Goal: Task Accomplishment & Management: Manage account settings

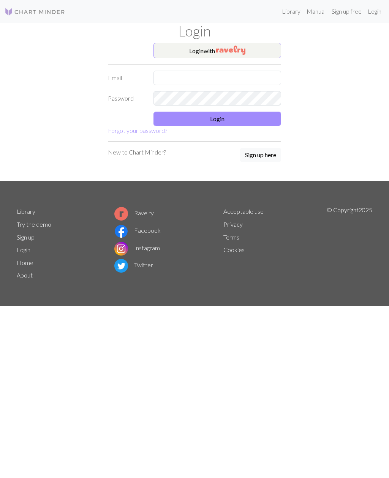
click at [172, 77] on input "text" at bounding box center [218, 78] width 128 height 14
type input "[PERSON_NAME][EMAIL_ADDRESS][PERSON_NAME][DOMAIN_NAME]"
click at [207, 121] on button "Login" at bounding box center [218, 119] width 128 height 14
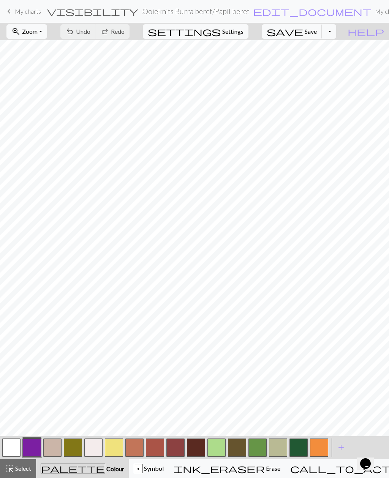
click at [303, 34] on span "save" at bounding box center [285, 31] width 36 height 11
click at [336, 33] on button "Toggle Dropdown" at bounding box center [329, 31] width 14 height 14
click at [309, 50] on button "file_copy Save a copy" at bounding box center [273, 48] width 125 height 12
click at [336, 32] on button "Toggle Dropdown" at bounding box center [329, 31] width 14 height 14
click at [309, 63] on button "save_alt Download" at bounding box center [273, 60] width 125 height 12
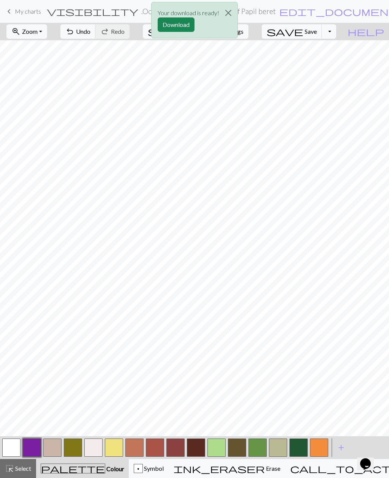
click at [168, 25] on button "Download" at bounding box center [176, 24] width 37 height 14
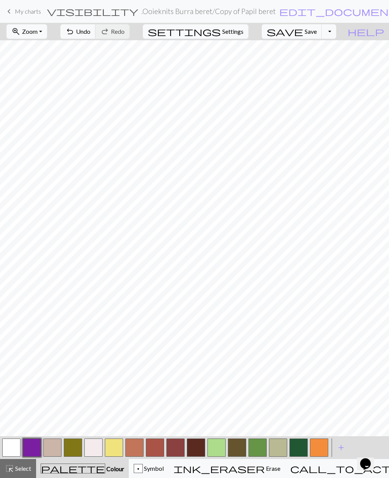
click at [31, 14] on span "My charts" at bounding box center [28, 11] width 26 height 7
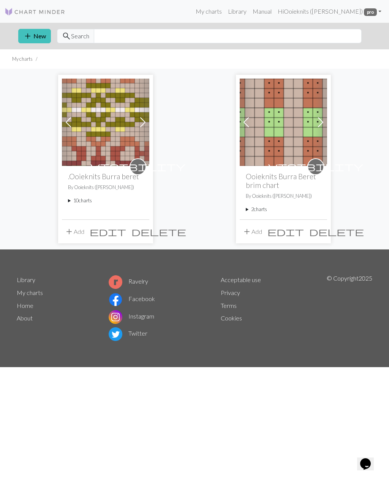
click at [253, 211] on summary "2 charts" at bounding box center [283, 209] width 75 height 7
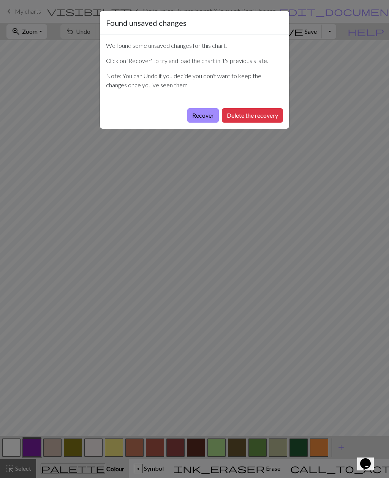
click at [197, 118] on button "Recover" at bounding box center [203, 115] width 32 height 14
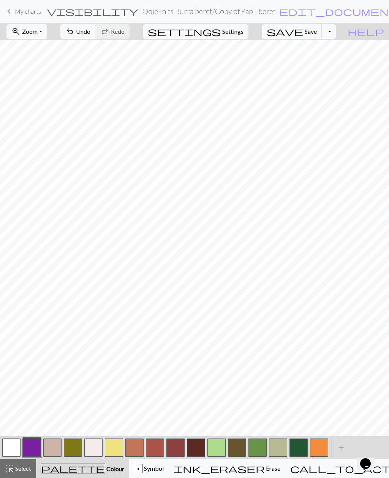
click at [141, 14] on h2 ".Ooieknits Burra beret / Copy of Papil beret" at bounding box center [208, 11] width 135 height 9
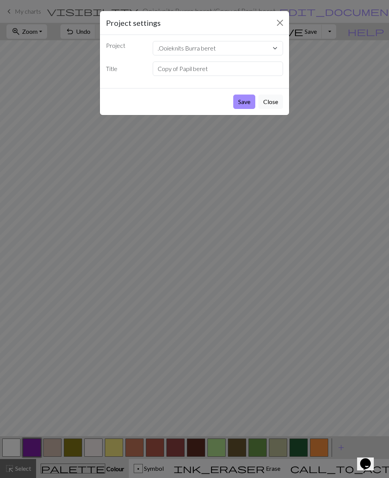
click at [269, 104] on button "Close" at bounding box center [270, 102] width 25 height 14
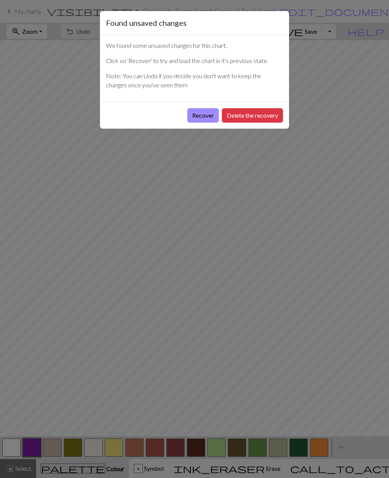
click at [199, 117] on button "Recover" at bounding box center [203, 115] width 32 height 14
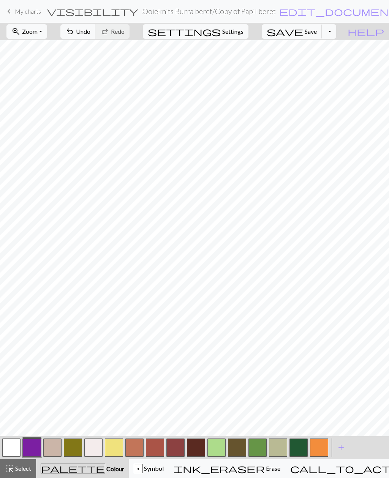
click at [30, 14] on span "My charts" at bounding box center [28, 11] width 26 height 7
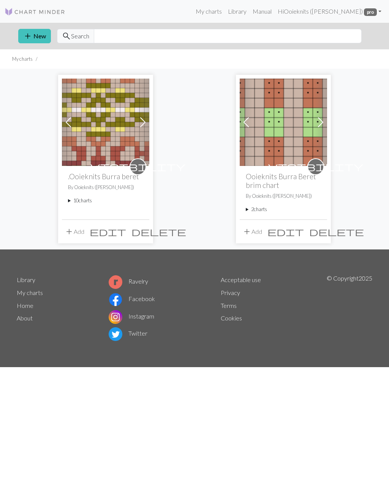
click at [74, 202] on summary "10 charts" at bounding box center [105, 200] width 75 height 7
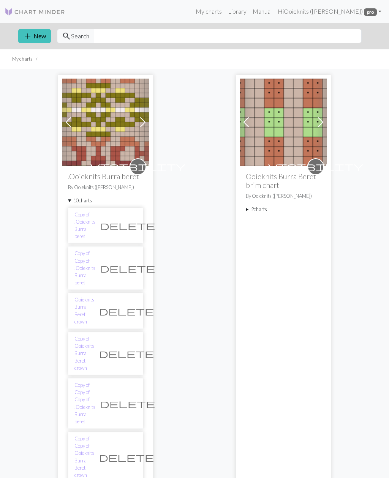
click at [259, 189] on h2 "Ooieknits Burra Beret brim chart" at bounding box center [283, 180] width 75 height 17
click at [255, 212] on summary "2 charts" at bounding box center [283, 209] width 75 height 7
click at [260, 234] on link "Copy of Ooieknits Burra Beret brim chart" at bounding box center [262, 242] width 20 height 44
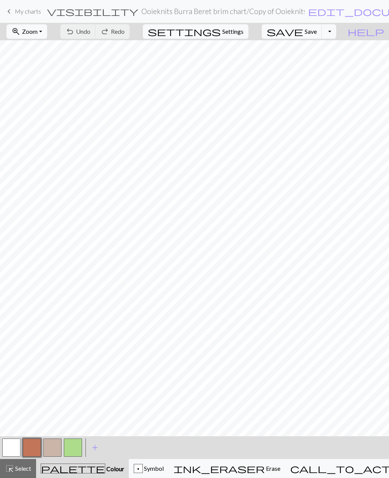
click at [25, 14] on span "My charts" at bounding box center [28, 11] width 26 height 7
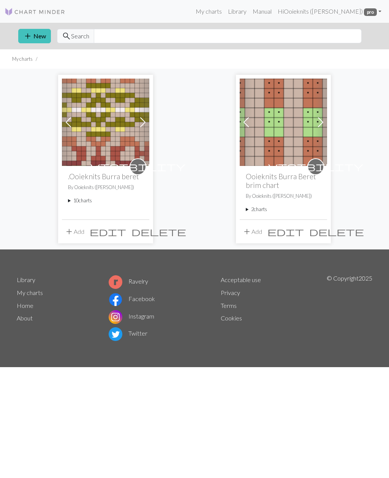
click at [80, 201] on summary "10 charts" at bounding box center [105, 200] width 75 height 7
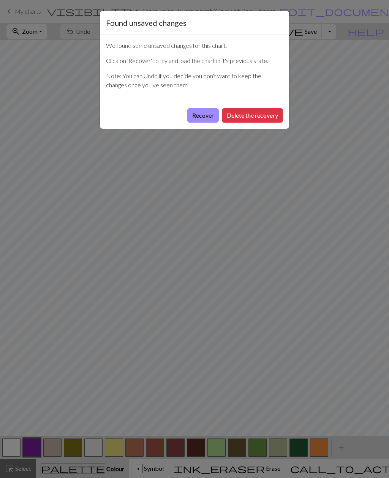
click at [197, 115] on button "Recover" at bounding box center [203, 115] width 32 height 14
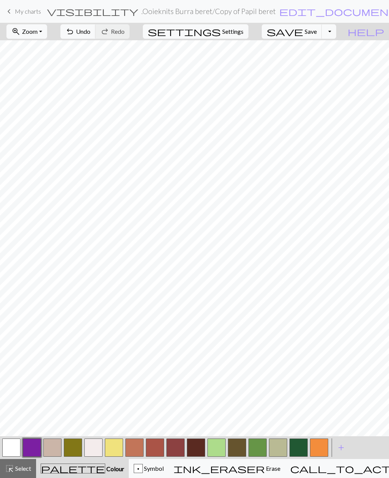
click at [95, 452] on button "button" at bounding box center [93, 448] width 18 height 18
click at [115, 448] on button "button" at bounding box center [114, 448] width 18 height 18
click at [136, 450] on button "button" at bounding box center [134, 448] width 18 height 18
click at [176, 447] on button "button" at bounding box center [175, 448] width 18 height 18
click at [197, 449] on button "button" at bounding box center [196, 448] width 18 height 18
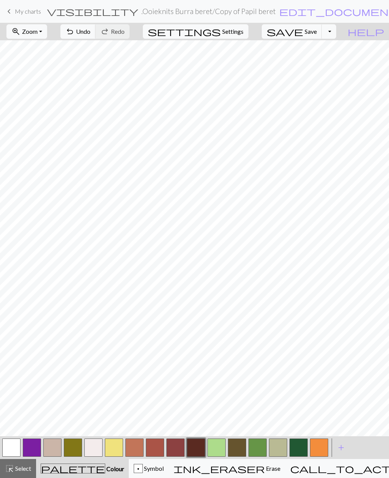
click at [215, 449] on button "button" at bounding box center [216, 448] width 18 height 18
click at [217, 449] on button "button" at bounding box center [216, 448] width 18 height 18
click at [217, 448] on div "Edit colour Name CC10 Use advanced picker Reorder arrow_back Move left arrow_fo…" at bounding box center [194, 239] width 389 height 478
click at [217, 449] on button "button" at bounding box center [216, 448] width 18 height 18
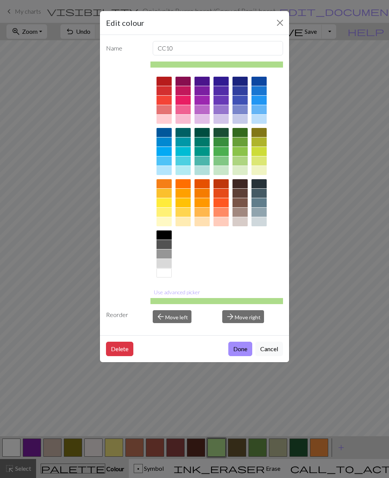
click at [158, 295] on button "Use advanced picker" at bounding box center [176, 293] width 53 height 12
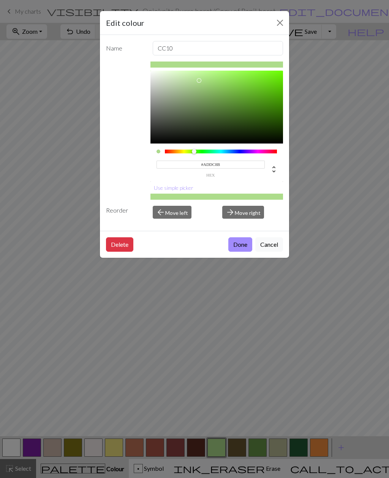
click at [237, 248] on button "Done" at bounding box center [240, 245] width 24 height 14
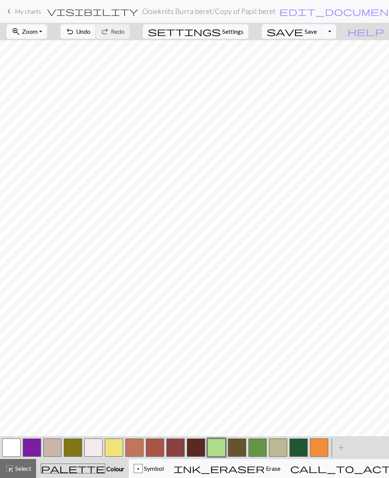
click at [237, 450] on button "button" at bounding box center [237, 448] width 18 height 18
click at [238, 450] on button "button" at bounding box center [237, 448] width 18 height 18
click at [241, 448] on button "button" at bounding box center [237, 448] width 18 height 18
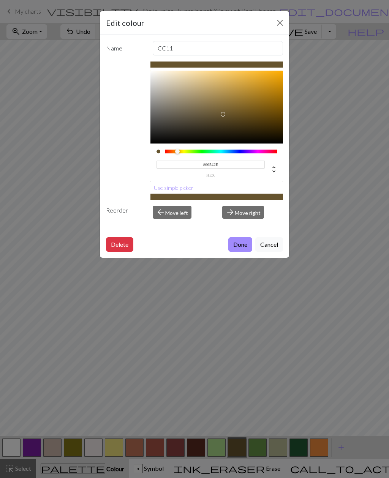
click at [238, 251] on button "Done" at bounding box center [240, 245] width 24 height 14
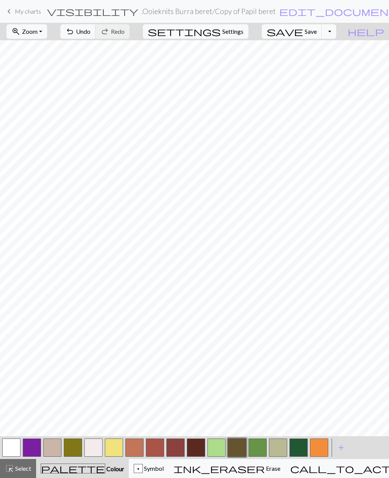
click at [256, 449] on button "button" at bounding box center [258, 448] width 18 height 18
click at [258, 450] on button "button" at bounding box center [258, 448] width 18 height 18
click at [257, 448] on button "button" at bounding box center [258, 448] width 18 height 18
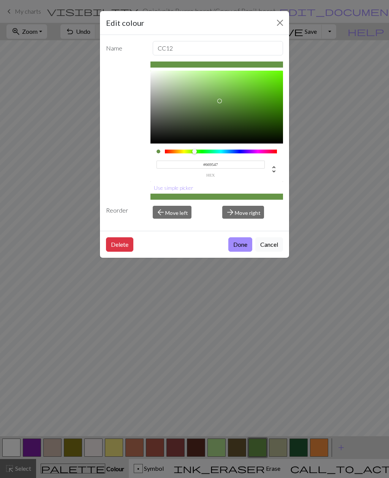
click at [276, 451] on div "Edit colour Name CC12 #669547 hex Use simple picker Reorder arrow_back Move lef…" at bounding box center [194, 239] width 389 height 478
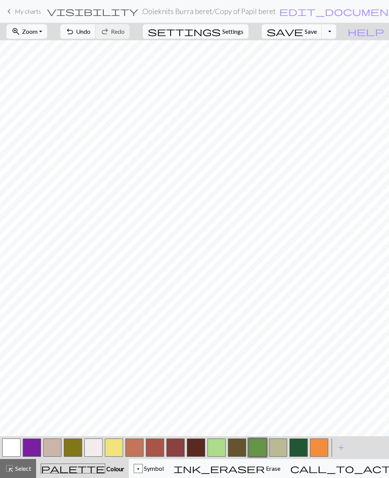
click at [277, 452] on button "button" at bounding box center [278, 448] width 18 height 18
click at [277, 449] on button "button" at bounding box center [278, 448] width 18 height 18
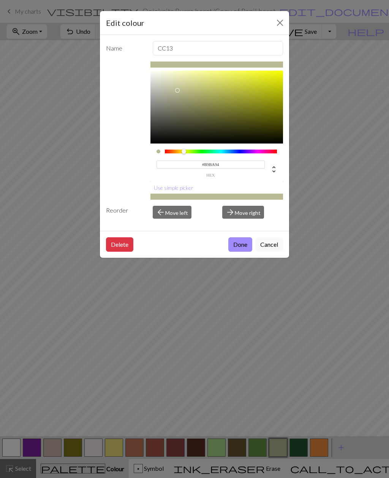
click at [236, 249] on button "Done" at bounding box center [240, 245] width 24 height 14
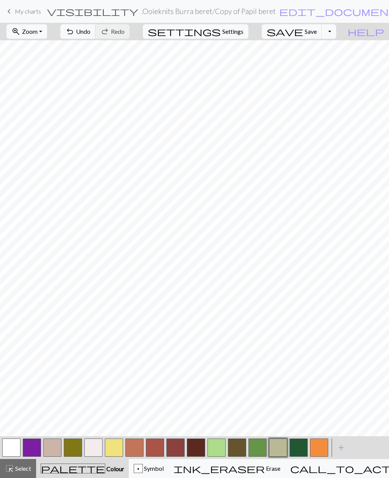
click at [298, 451] on button "button" at bounding box center [299, 448] width 18 height 18
click at [297, 451] on button "button" at bounding box center [299, 448] width 18 height 18
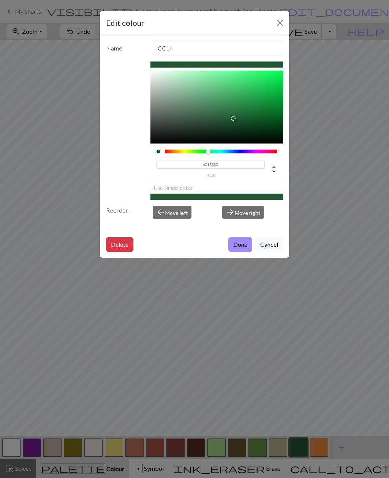
click at [234, 250] on button "Done" at bounding box center [240, 245] width 24 height 14
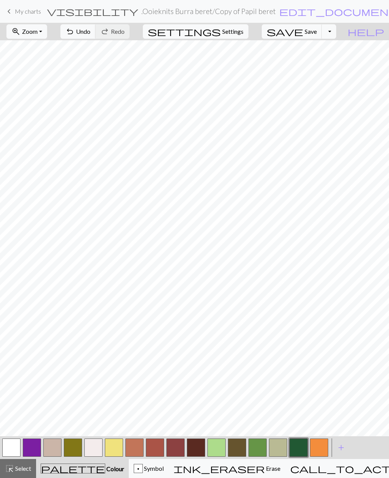
click at [318, 447] on button "button" at bounding box center [319, 448] width 18 height 18
click at [321, 448] on button "button" at bounding box center [319, 448] width 18 height 18
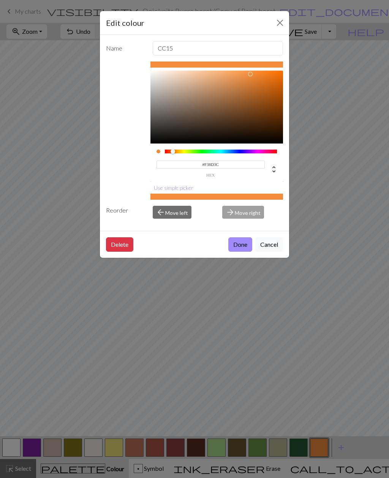
click at [238, 247] on button "Done" at bounding box center [240, 245] width 24 height 14
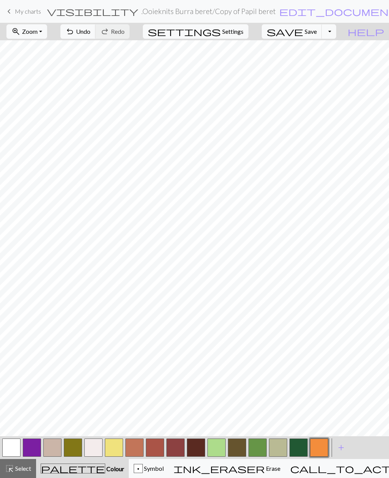
click at [73, 449] on button "button" at bounding box center [73, 448] width 18 height 18
click at [71, 450] on button "button" at bounding box center [73, 448] width 18 height 18
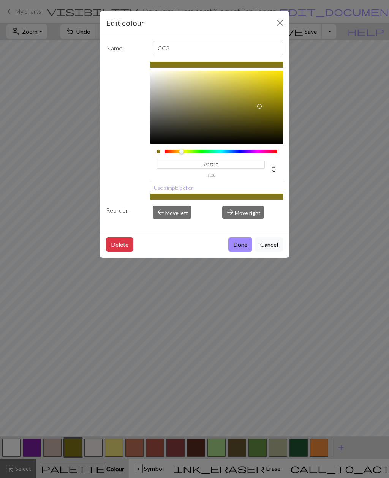
click at [61, 393] on div "Edit colour Name CC3 #827717 hex Use simple picker Reorder arrow_back Move left…" at bounding box center [194, 239] width 389 height 478
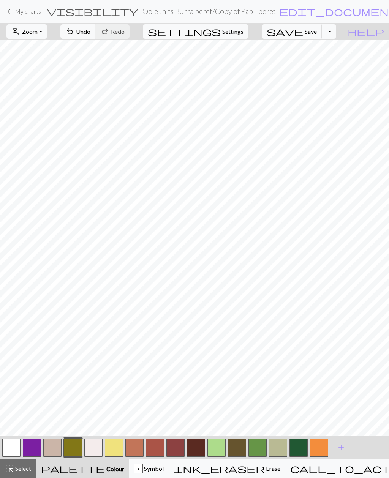
click at [178, 450] on button "button" at bounding box center [175, 448] width 18 height 18
click at [179, 448] on button "button" at bounding box center [175, 448] width 18 height 18
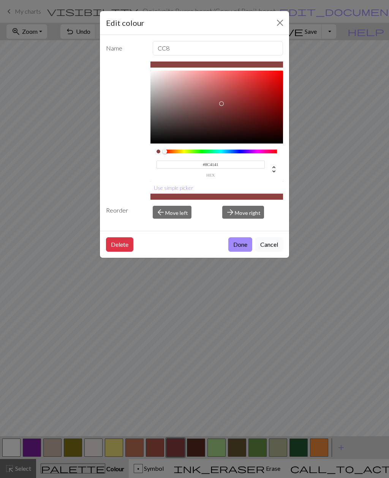
click at [236, 248] on button "Done" at bounding box center [240, 245] width 24 height 14
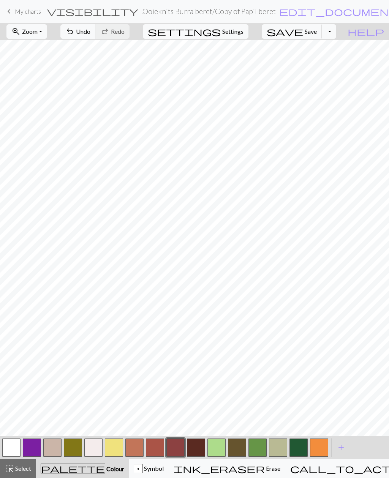
click at [26, 14] on span "My charts" at bounding box center [28, 11] width 26 height 7
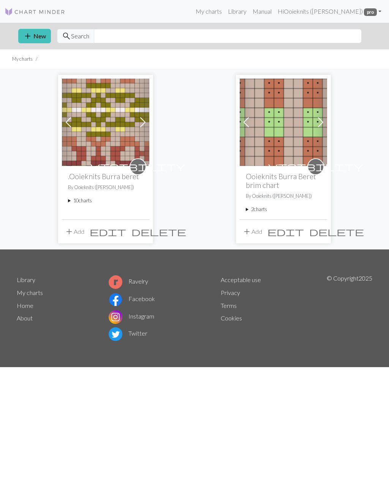
click at [254, 212] on summary "2 charts" at bounding box center [283, 209] width 75 height 7
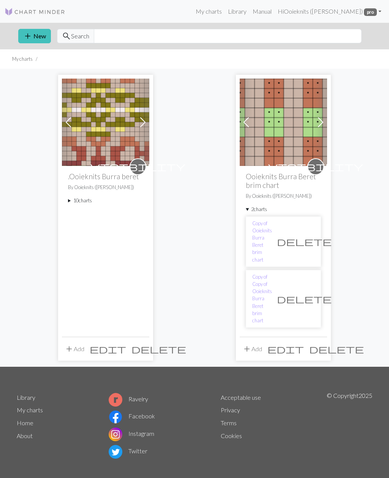
click at [260, 234] on link "Copy of Ooieknits Burra Beret brim chart" at bounding box center [262, 242] width 20 height 44
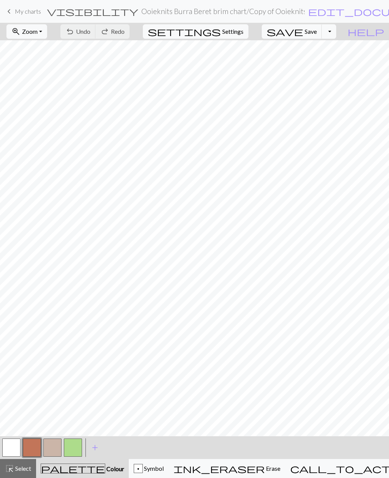
click at [94, 448] on span "add" at bounding box center [94, 448] width 9 height 11
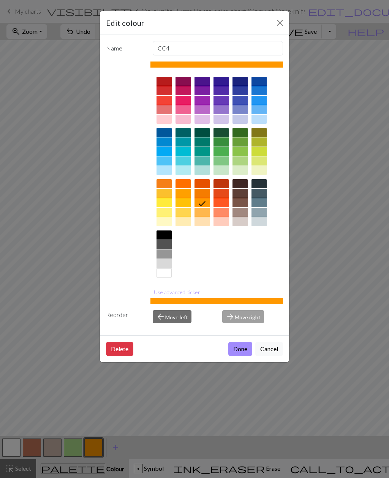
click at [161, 293] on button "Use advanced picker" at bounding box center [176, 293] width 53 height 12
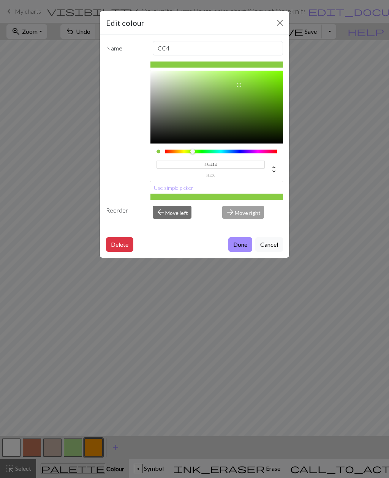
type input "#8c4141"
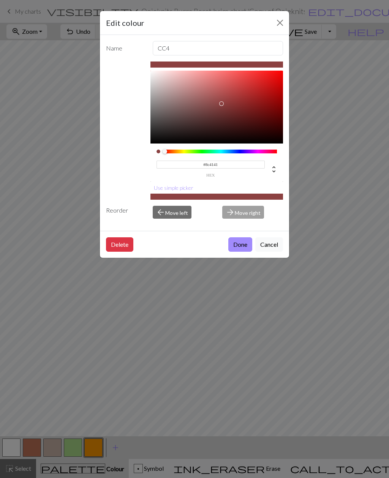
click at [237, 248] on button "Done" at bounding box center [240, 245] width 24 height 14
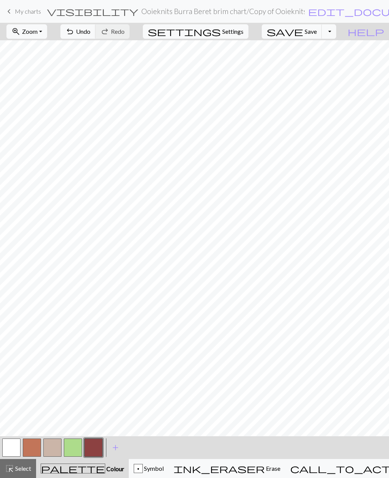
click at [114, 448] on span "add" at bounding box center [115, 448] width 9 height 11
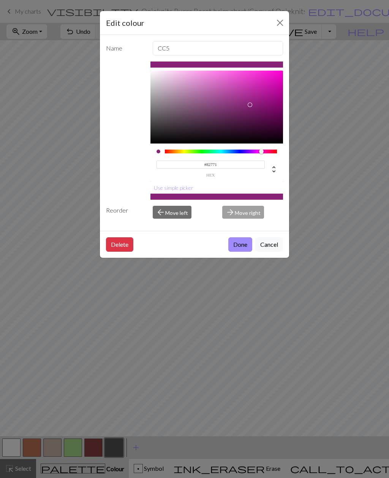
type input "#827717"
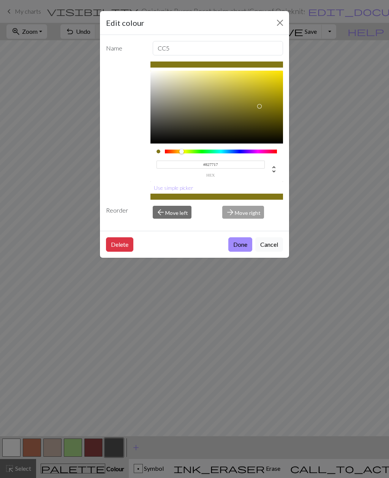
click at [236, 248] on button "Done" at bounding box center [240, 245] width 24 height 14
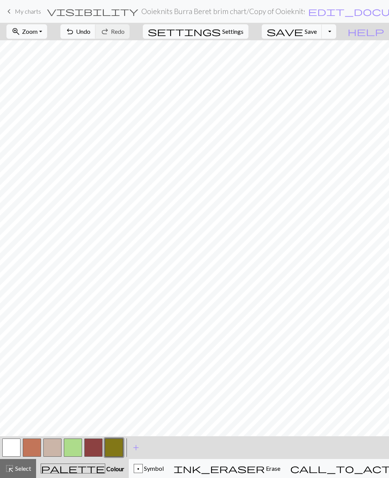
click at [136, 450] on span "add" at bounding box center [135, 448] width 9 height 11
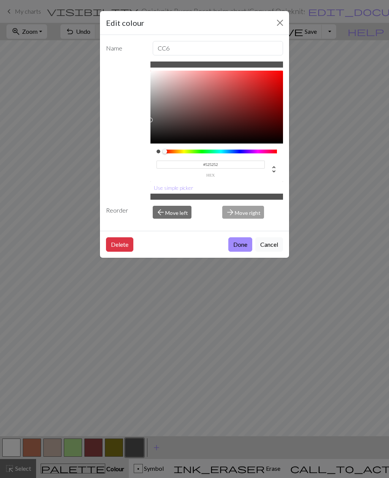
click at [225, 167] on input "#525252" at bounding box center [211, 165] width 109 height 8
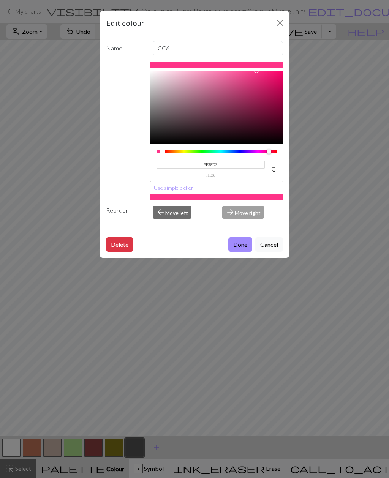
type input "#F38D3C"
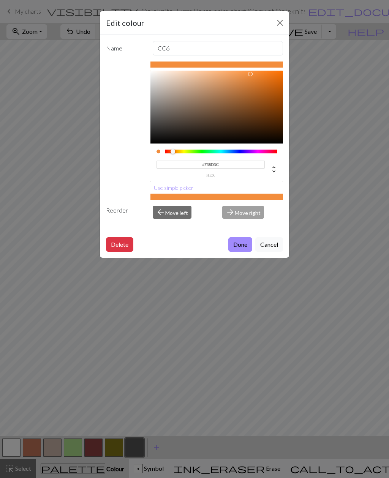
click at [237, 247] on button "Done" at bounding box center [240, 245] width 24 height 14
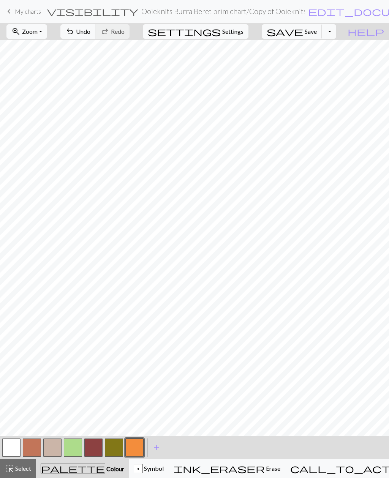
click at [114, 448] on button "button" at bounding box center [114, 448] width 18 height 18
click at [137, 450] on button "button" at bounding box center [134, 448] width 18 height 18
click at [94, 446] on button "button" at bounding box center [93, 448] width 18 height 18
click at [97, 449] on button "button" at bounding box center [93, 448] width 18 height 18
click at [97, 449] on div "Edit colour Name CC4 #8C4141 hex Use simple picker Reorder arrow_back Move left…" at bounding box center [194, 239] width 389 height 478
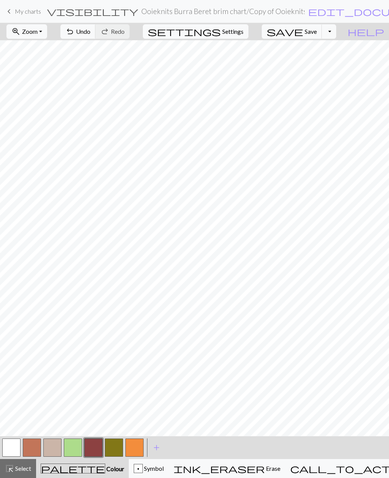
click at [96, 445] on button "button" at bounding box center [93, 448] width 18 height 18
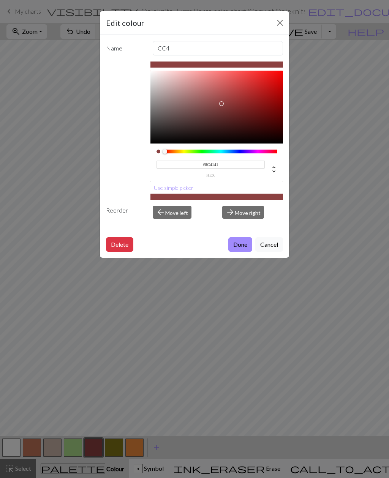
click at [280, 23] on button "Close" at bounding box center [280, 23] width 12 height 12
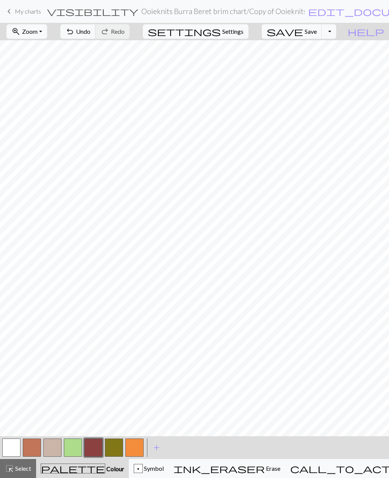
click at [316, 30] on button "save Save Save" at bounding box center [292, 31] width 60 height 14
click at [28, 14] on span "My charts" at bounding box center [28, 11] width 26 height 7
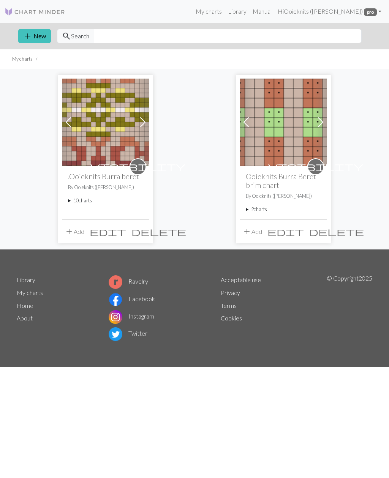
click at [253, 211] on summary "2 charts" at bounding box center [283, 209] width 75 height 7
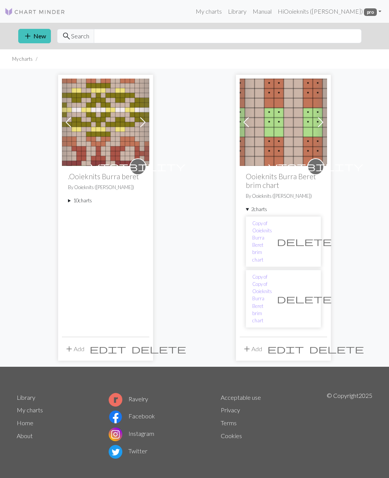
click at [173, 89] on div "Previous Next visibility .Ooieknits Burra beret By [PERSON_NAME] ([PERSON_NAME]…" at bounding box center [194, 218] width 365 height 298
click at [251, 344] on span "add" at bounding box center [246, 349] width 9 height 11
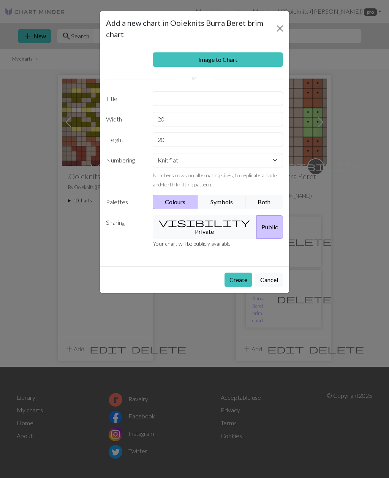
click at [281, 30] on button "Close" at bounding box center [280, 28] width 12 height 12
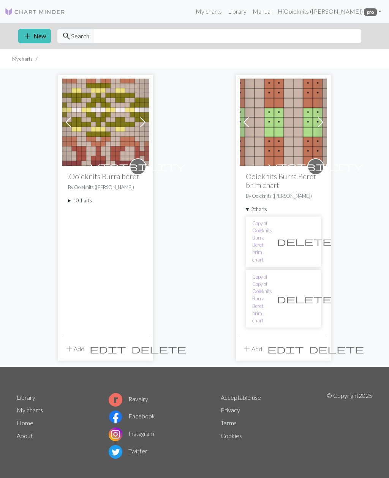
click at [262, 274] on link "Copy of Copy of Ooieknits Burra Beret brim chart" at bounding box center [262, 299] width 20 height 51
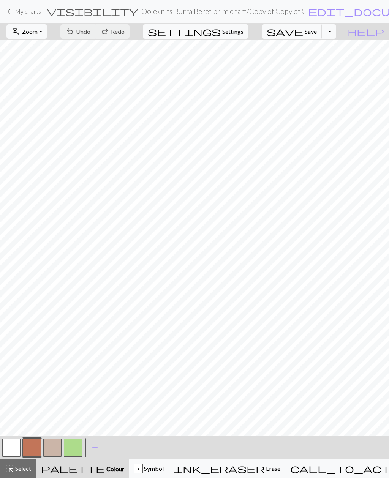
click at [27, 14] on span "My charts" at bounding box center [28, 11] width 26 height 7
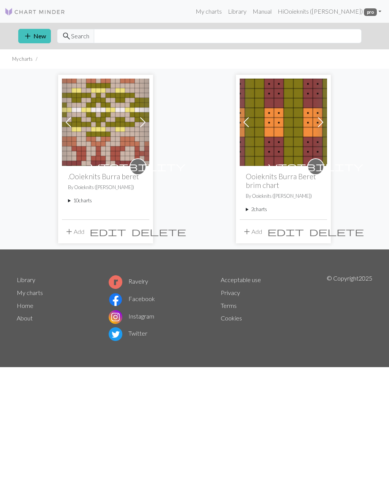
click at [75, 199] on summary "10 charts" at bounding box center [105, 200] width 75 height 7
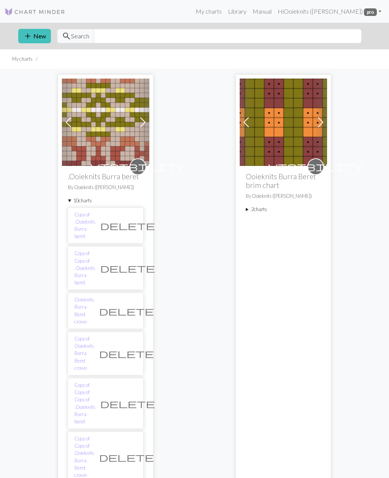
click at [254, 210] on summary "2 charts" at bounding box center [283, 209] width 75 height 7
click at [262, 228] on link "Copy of Ooieknits Burra Beret brim chart" at bounding box center [262, 242] width 20 height 44
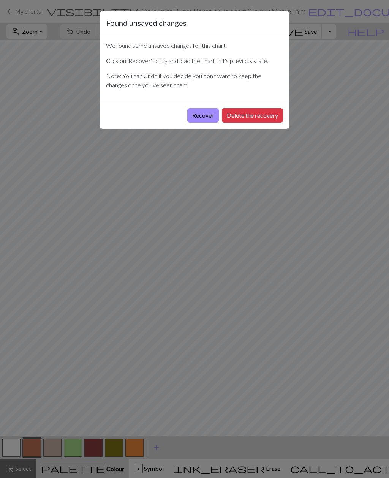
click at [198, 117] on button "Recover" at bounding box center [203, 115] width 32 height 14
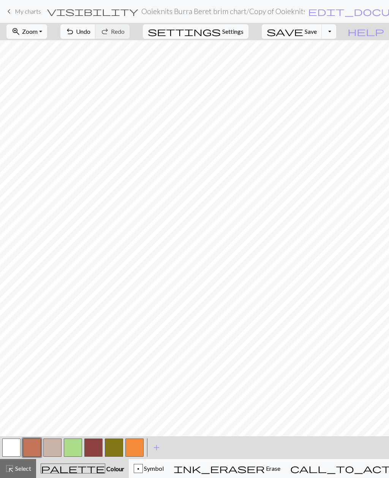
click at [317, 34] on span "Save" at bounding box center [311, 31] width 12 height 7
click at [336, 34] on button "Toggle Dropdown" at bounding box center [329, 31] width 14 height 14
click at [310, 49] on button "file_copy Save a copy" at bounding box center [273, 48] width 125 height 12
click at [141, 14] on h2 "Ooieknits Burra Beret brim chart / Copy of Copy of Ooieknits Burra Beret brim c…" at bounding box center [222, 11] width 163 height 9
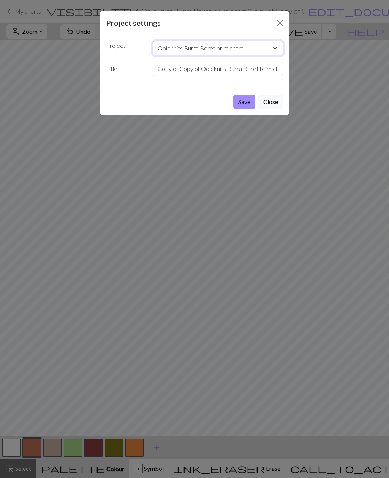
click at [217, 49] on select "Ooieknits Burra Beret brim chart .Ooieknits Burra beret" at bounding box center [218, 48] width 131 height 14
click at [168, 71] on input "art" at bounding box center [218, 69] width 131 height 14
type input "a"
type input "Ooieknits Burra Beret Brim - Papil"
click at [217, 50] on select "Ooieknits Burra Beret brim chart .Ooieknits Burra beret" at bounding box center [218, 48] width 131 height 14
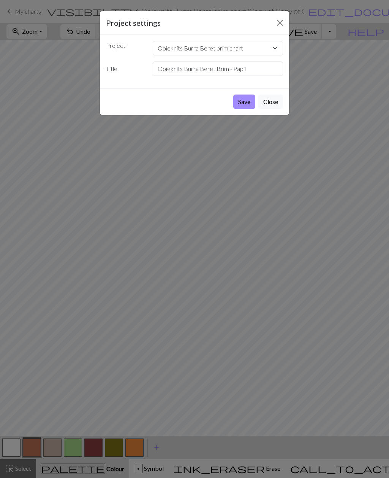
click at [241, 103] on button "Save" at bounding box center [244, 102] width 22 height 14
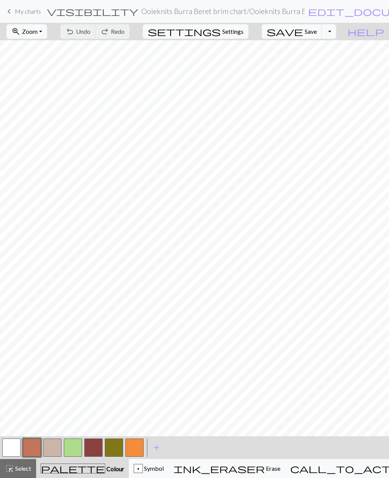
click at [28, 14] on span "My charts" at bounding box center [28, 11] width 26 height 7
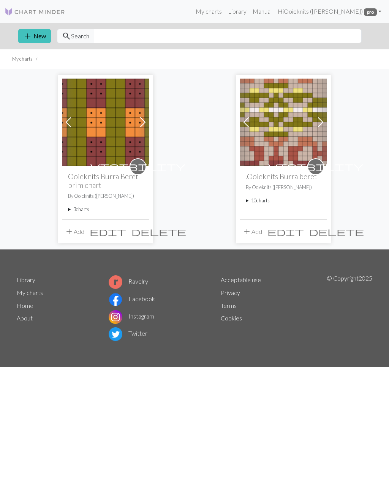
click at [250, 203] on summary "10 charts" at bounding box center [283, 200] width 75 height 7
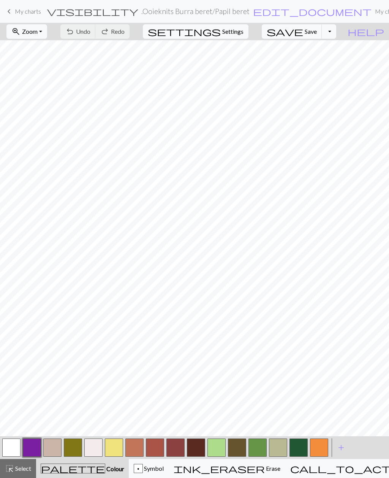
click at [175, 450] on button "button" at bounding box center [175, 448] width 18 height 18
click at [176, 450] on button "button" at bounding box center [175, 448] width 18 height 18
click at [180, 448] on button "button" at bounding box center [175, 448] width 18 height 18
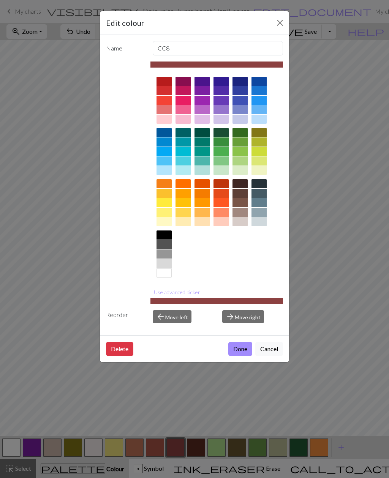
click at [174, 449] on div "Edit colour Name CC8 Use advanced picker Reorder arrow_back Move left arrow_for…" at bounding box center [194, 239] width 389 height 478
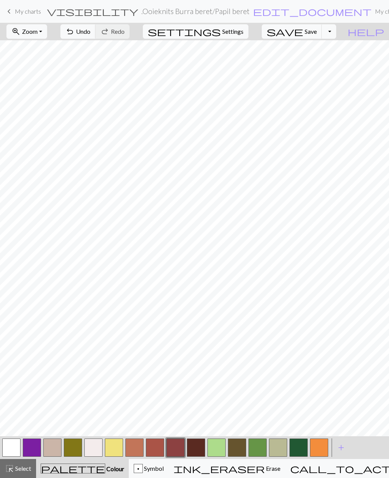
click at [176, 448] on button "button" at bounding box center [175, 448] width 18 height 18
click at [175, 447] on div "Edit colour Name CC8 Use advanced picker Reorder arrow_back Move left arrow_for…" at bounding box center [194, 239] width 389 height 478
click at [174, 442] on button "button" at bounding box center [175, 448] width 18 height 18
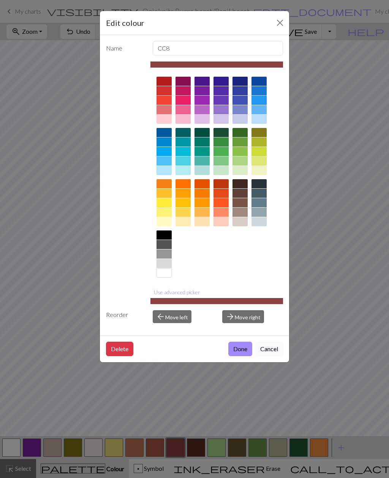
click at [160, 294] on button "Use advanced picker" at bounding box center [176, 293] width 53 height 12
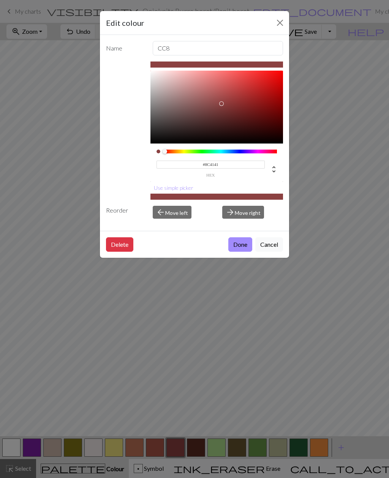
click at [53, 98] on div "Edit colour Name CC8 #8C4141 hex Use simple picker Reorder arrow_back Move left…" at bounding box center [194, 239] width 389 height 478
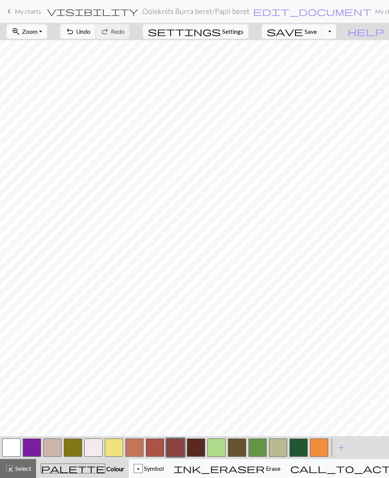
click at [26, 14] on span "My charts" at bounding box center [28, 11] width 26 height 7
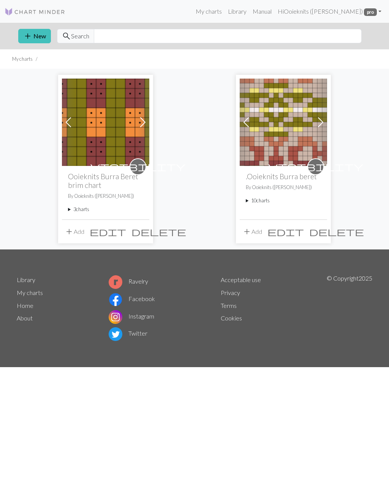
click at [251, 201] on summary "10 charts" at bounding box center [283, 200] width 75 height 7
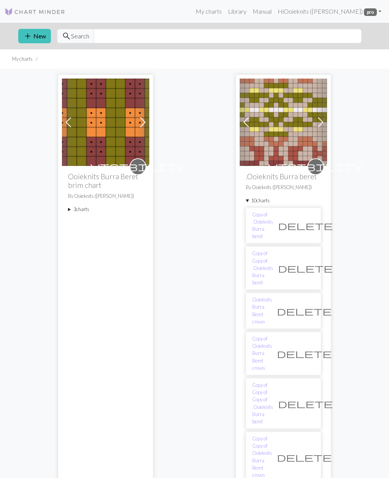
click at [36, 134] on div "Previous Next visibility Ooieknits Burra Beret brim chart By Ooieknits ([PERSON…" at bounding box center [194, 384] width 365 height 631
click at [74, 211] on summary "3 charts" at bounding box center [105, 209] width 75 height 7
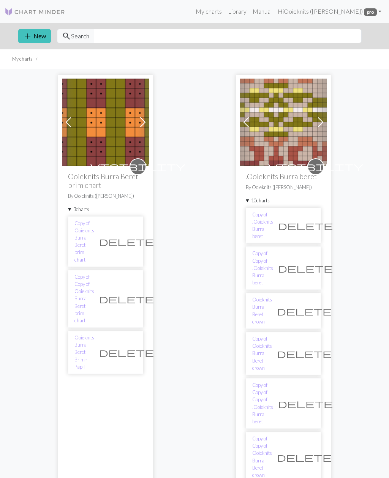
click at [87, 334] on link "Ooieknits Burra Beret Brim - Papil" at bounding box center [84, 352] width 20 height 36
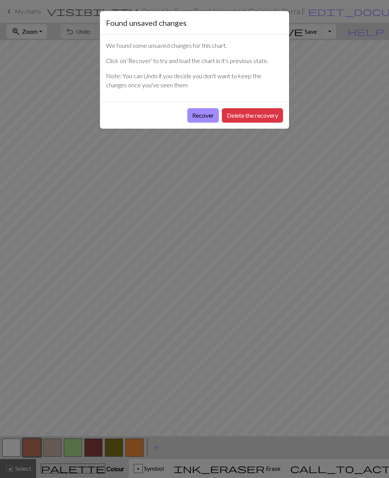
click at [195, 116] on button "Recover" at bounding box center [203, 115] width 32 height 14
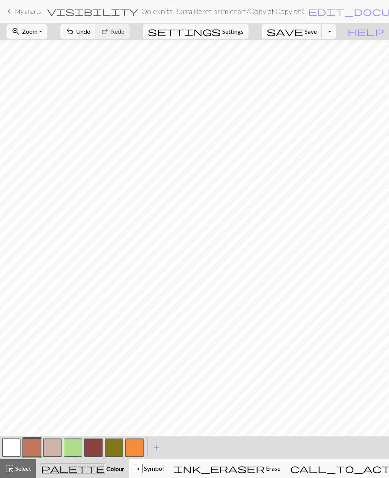
click at [94, 451] on button "button" at bounding box center [93, 448] width 18 height 18
click at [95, 448] on button "button" at bounding box center [93, 448] width 18 height 18
click at [95, 448] on div "Edit colour Name CC4 Use advanced picker Reorder arrow_back Move left arrow_for…" at bounding box center [194, 239] width 389 height 478
click at [95, 450] on button "button" at bounding box center [93, 448] width 18 height 18
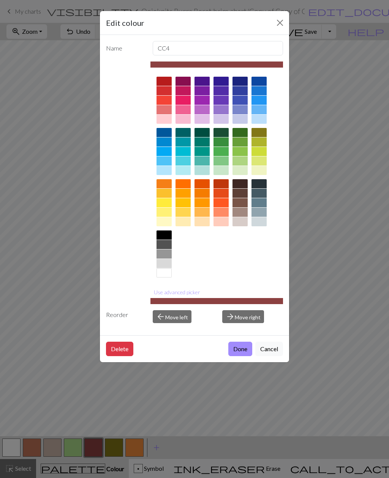
click at [158, 294] on button "Use advanced picker" at bounding box center [176, 293] width 53 height 12
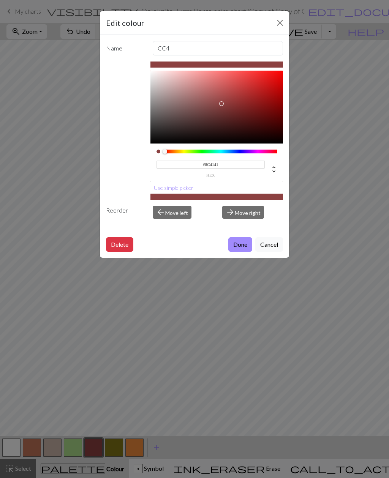
click at [236, 247] on button "Done" at bounding box center [240, 245] width 24 height 14
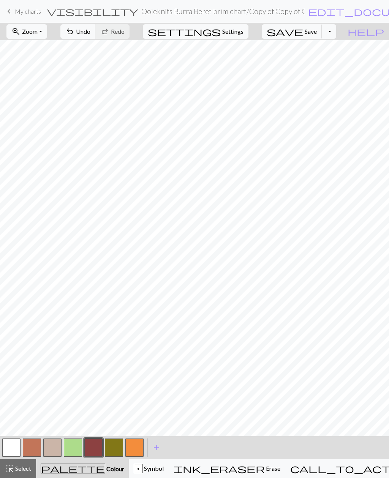
click at [24, 15] on link "keyboard_arrow_left My charts" at bounding box center [23, 11] width 36 height 13
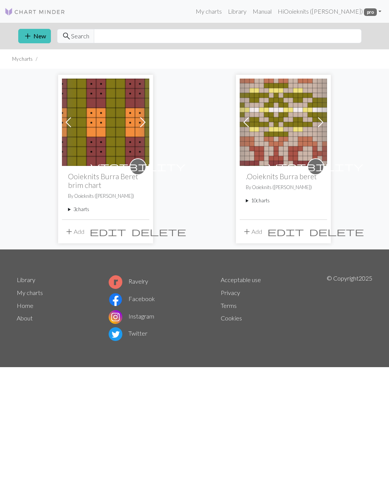
click at [253, 203] on summary "10 charts" at bounding box center [283, 200] width 75 height 7
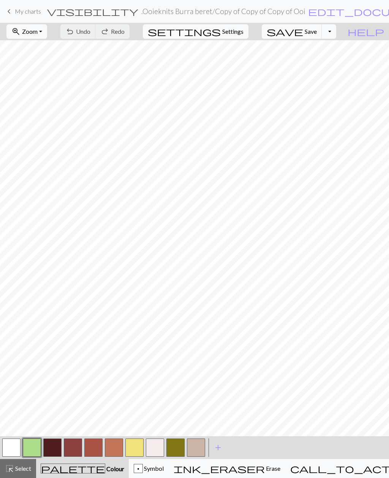
click at [219, 449] on span "add" at bounding box center [218, 448] width 9 height 11
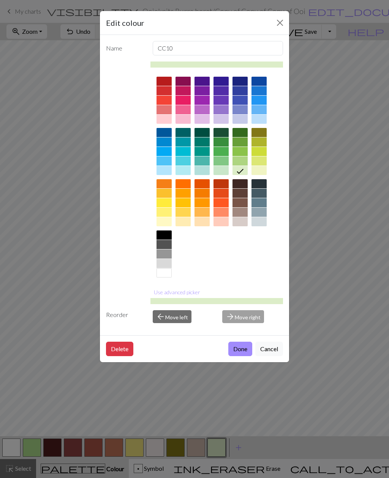
click at [93, 448] on div "Edit colour Name CC10 Use advanced picker Reorder arrow_back Move left arrow_fo…" at bounding box center [194, 239] width 389 height 478
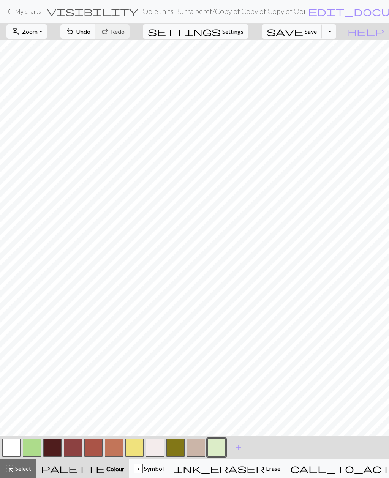
click at [71, 447] on button "button" at bounding box center [73, 448] width 18 height 18
click at [72, 447] on button "button" at bounding box center [73, 448] width 18 height 18
click at [72, 447] on div "Edit colour Name CC3 Use advanced picker Reorder arrow_back Move left arrow_for…" at bounding box center [194, 239] width 389 height 478
click at [74, 448] on button "button" at bounding box center [73, 448] width 18 height 18
click at [74, 447] on div "Edit colour Name CC3 Use advanced picker Reorder arrow_back Move left arrow_for…" at bounding box center [194, 239] width 389 height 478
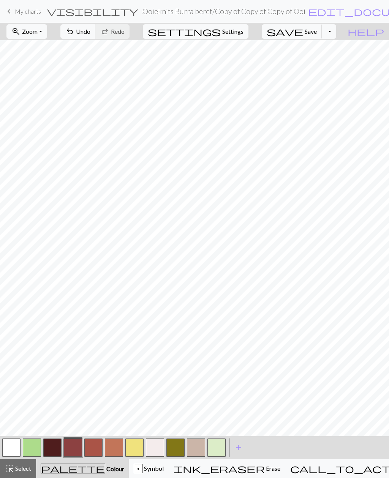
click at [75, 447] on button "button" at bounding box center [73, 448] width 18 height 18
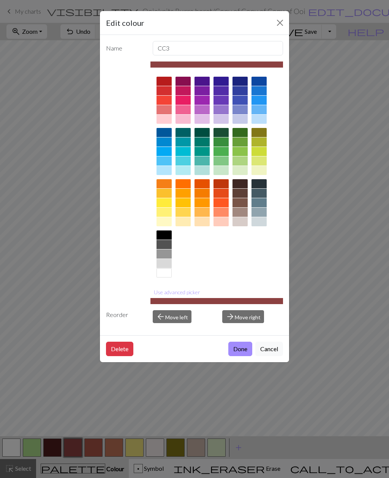
click at [165, 294] on button "Use advanced picker" at bounding box center [176, 293] width 53 height 12
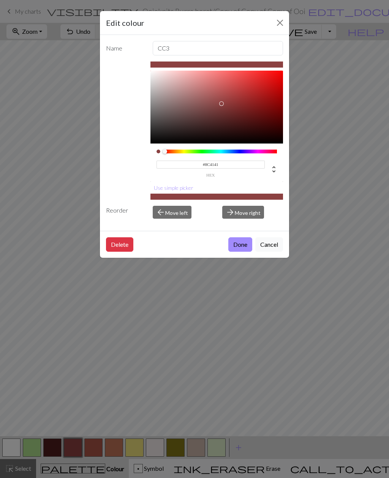
click at [237, 244] on button "Done" at bounding box center [240, 245] width 24 height 14
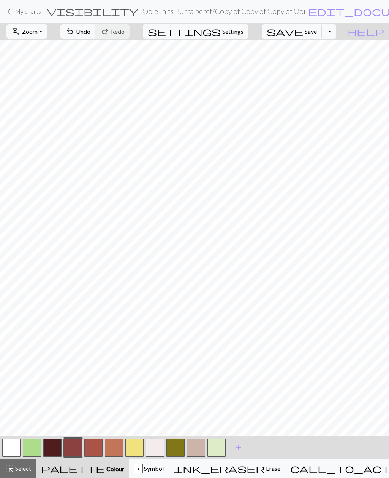
click at [179, 445] on button "button" at bounding box center [175, 448] width 18 height 18
click at [177, 447] on button "button" at bounding box center [175, 448] width 18 height 18
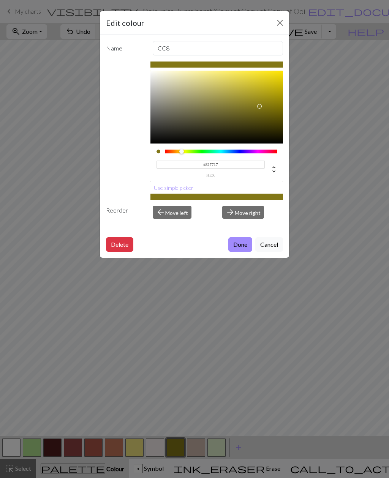
click at [238, 247] on button "Done" at bounding box center [240, 245] width 24 height 14
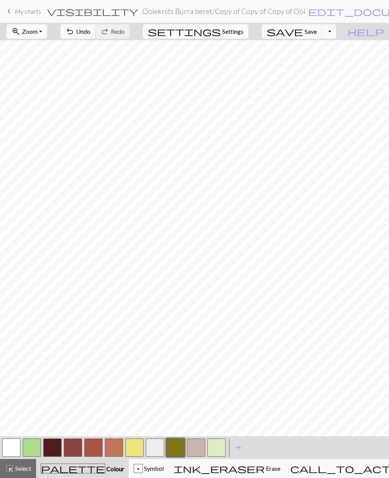
click at [238, 450] on span "add" at bounding box center [238, 448] width 9 height 11
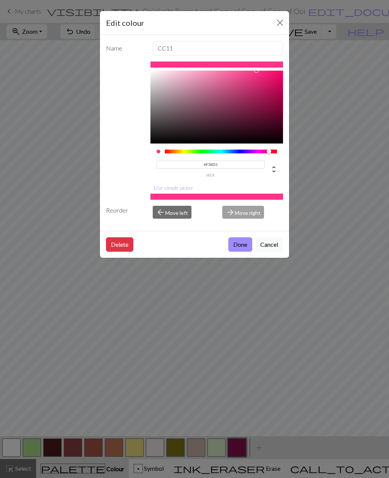
type input "#F38D3C"
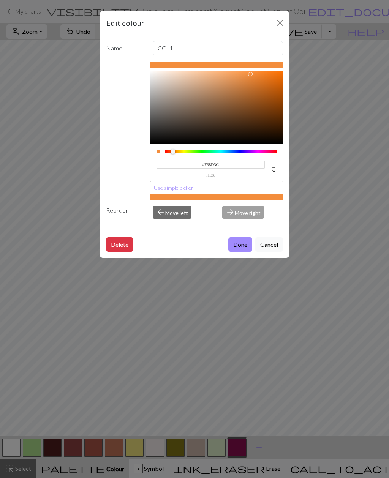
click at [236, 247] on button "Done" at bounding box center [240, 245] width 24 height 14
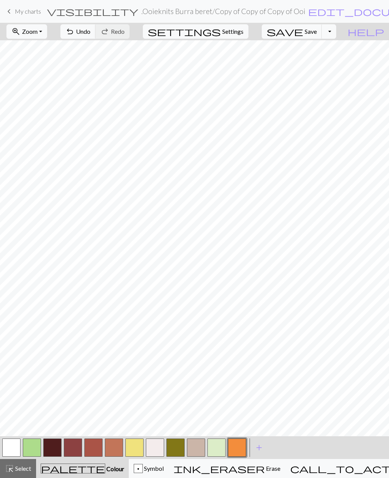
click at [258, 450] on span "add" at bounding box center [259, 448] width 9 height 11
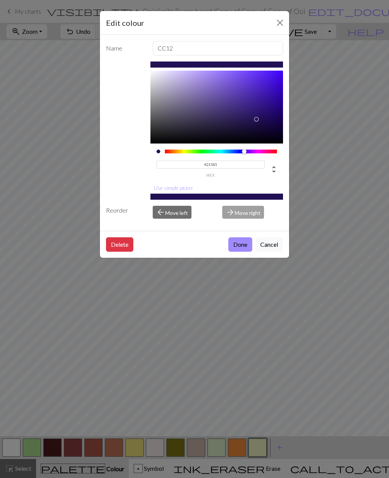
type input "#215833"
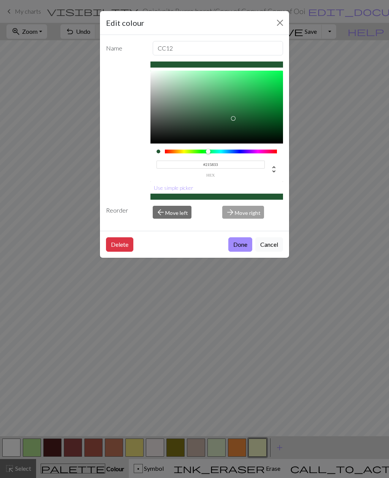
click at [237, 248] on button "Done" at bounding box center [240, 245] width 24 height 14
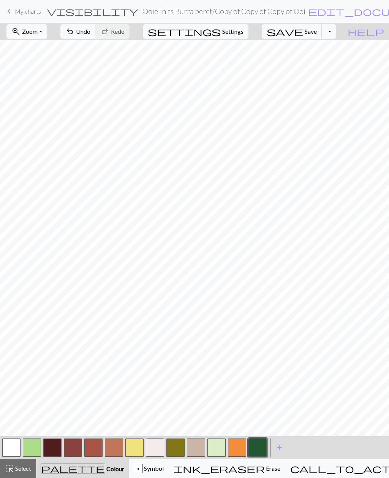
click at [280, 450] on span "add" at bounding box center [279, 448] width 9 height 11
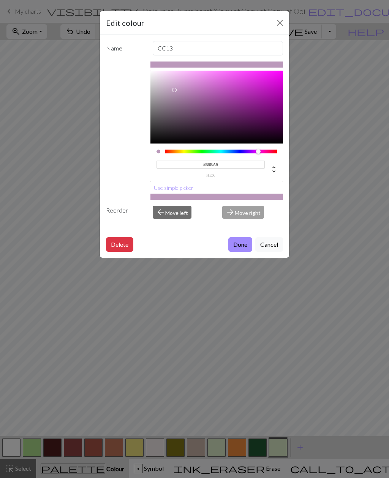
type input "#B9BA94"
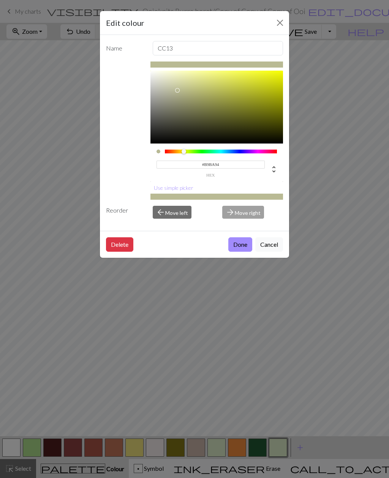
click at [235, 247] on button "Done" at bounding box center [240, 245] width 24 height 14
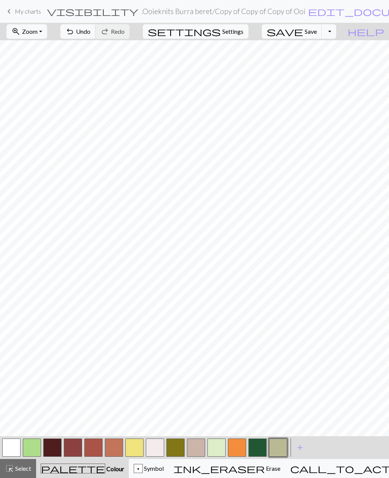
click at [299, 448] on span "add" at bounding box center [300, 448] width 9 height 11
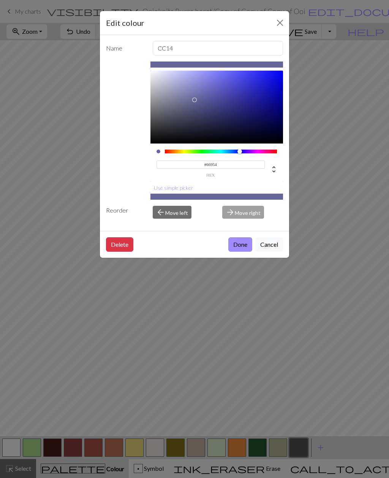
type input "#669547"
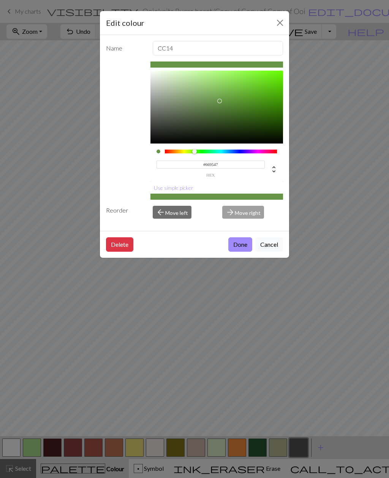
click at [236, 245] on button "Done" at bounding box center [240, 245] width 24 height 14
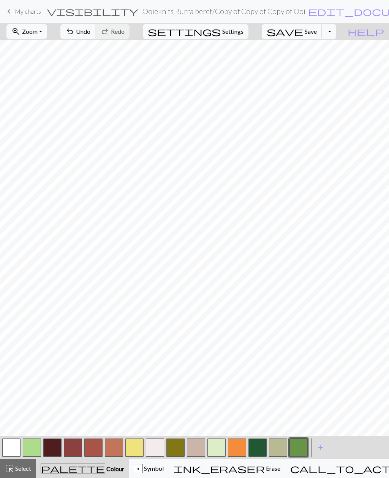
click at [319, 450] on span "add" at bounding box center [320, 448] width 9 height 11
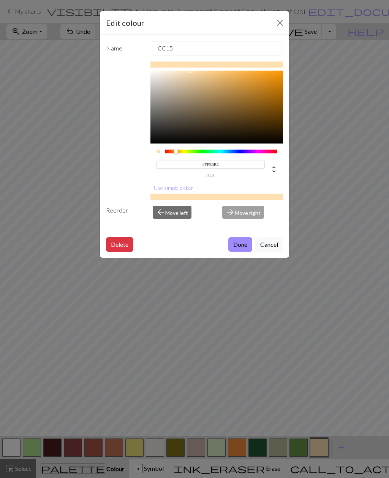
click at [222, 167] on input "#FFE0B2" at bounding box center [211, 165] width 109 height 8
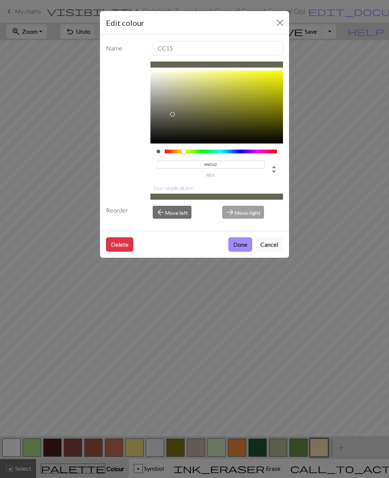
type input "#66542E"
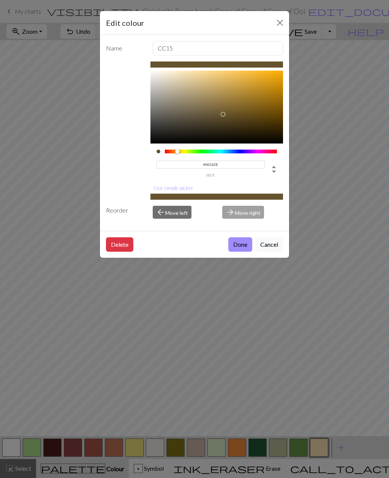
click at [233, 245] on button "Done" at bounding box center [240, 245] width 24 height 14
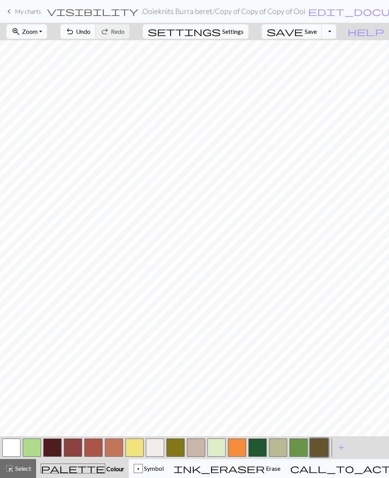
click at [33, 452] on button "button" at bounding box center [32, 448] width 18 height 18
click at [32, 450] on button "button" at bounding box center [32, 448] width 18 height 18
click at [32, 450] on div "Edit colour Name CC2 #ADDC8B hex Use simple picker Reorder arrow_back Move left…" at bounding box center [194, 239] width 389 height 478
click at [33, 450] on button "button" at bounding box center [32, 448] width 18 height 18
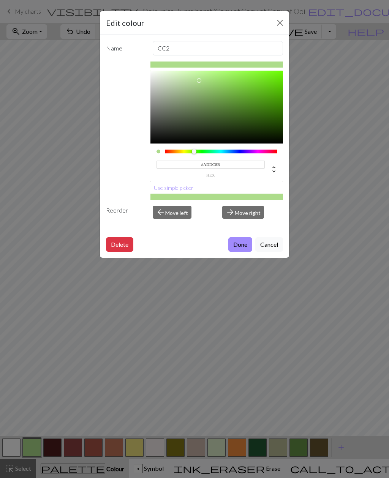
click at [233, 245] on button "Done" at bounding box center [240, 245] width 24 height 14
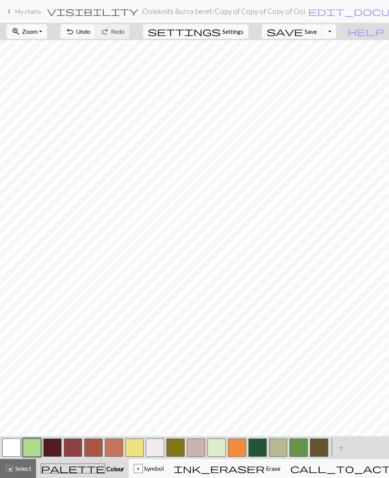
click at [93, 449] on button "button" at bounding box center [93, 448] width 18 height 18
click at [236, 451] on button "button" at bounding box center [237, 448] width 18 height 18
click at [175, 450] on button "button" at bounding box center [175, 448] width 18 height 18
click at [95, 448] on button "button" at bounding box center [93, 448] width 18 height 18
click at [259, 449] on button "button" at bounding box center [258, 448] width 18 height 18
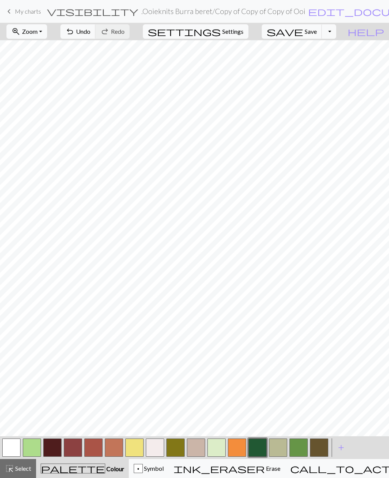
click at [258, 450] on button "button" at bounding box center [258, 448] width 18 height 18
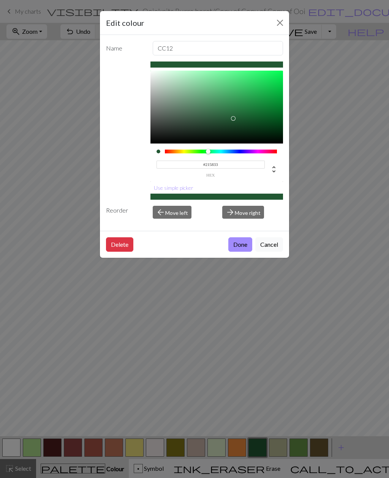
click at [239, 251] on button "Done" at bounding box center [240, 245] width 24 height 14
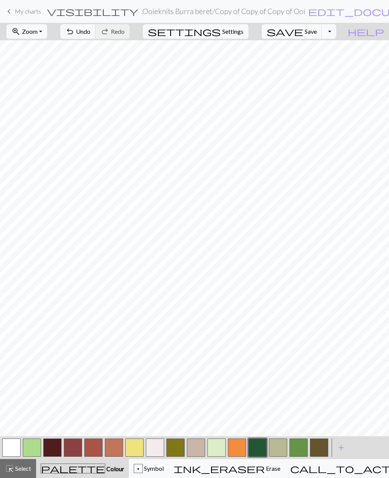
click at [175, 448] on button "button" at bounding box center [175, 448] width 18 height 18
click at [94, 446] on button "button" at bounding box center [93, 448] width 18 height 18
click at [173, 449] on button "button" at bounding box center [175, 448] width 18 height 18
click at [257, 449] on button "button" at bounding box center [258, 448] width 18 height 18
click at [172, 449] on button "button" at bounding box center [175, 448] width 18 height 18
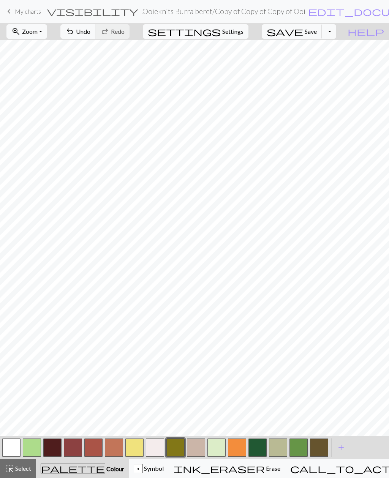
click at [279, 452] on button "button" at bounding box center [278, 448] width 18 height 18
click at [215, 449] on button "button" at bounding box center [216, 448] width 18 height 18
click at [317, 32] on span "Save" at bounding box center [311, 31] width 12 height 7
click at [336, 35] on button "Toggle Dropdown" at bounding box center [329, 31] width 14 height 14
click at [311, 50] on button "file_copy Save a copy" at bounding box center [273, 48] width 125 height 12
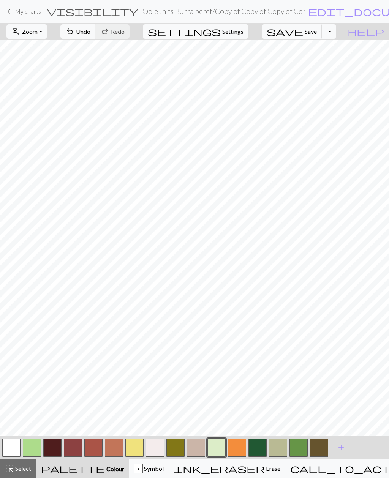
click at [22, 13] on span "My charts" at bounding box center [28, 11] width 26 height 7
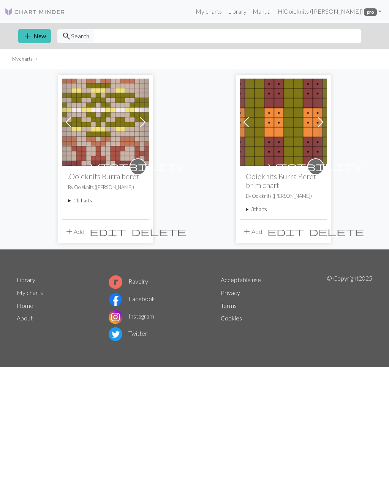
click at [77, 201] on summary "11 charts" at bounding box center [105, 200] width 75 height 7
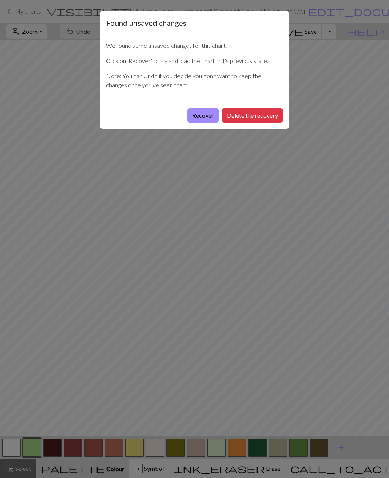
click at [196, 117] on button "Recover" at bounding box center [203, 115] width 32 height 14
